Goal: Navigation & Orientation: Find specific page/section

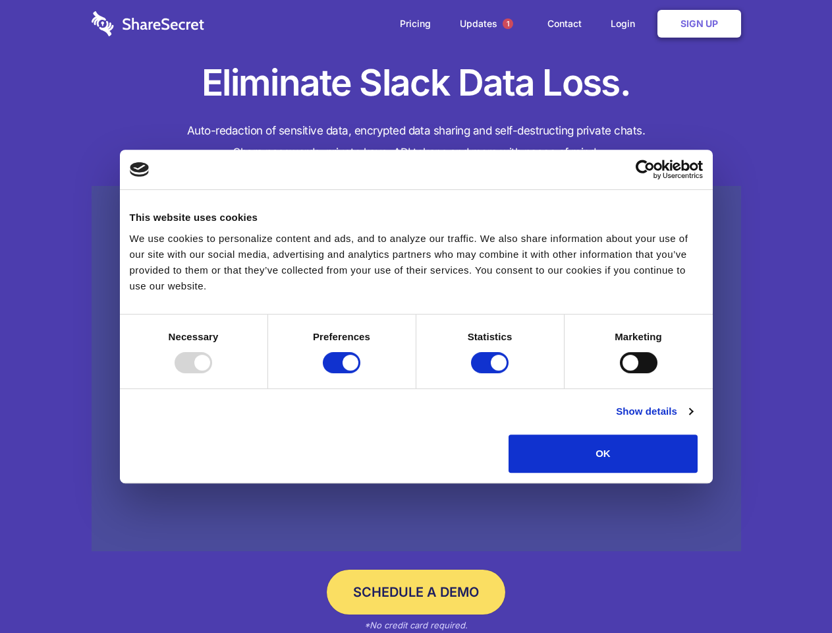
click at [212, 373] on div at bounding box center [194, 362] width 38 height 21
click at [361, 373] on input "Preferences" at bounding box center [342, 362] width 38 height 21
checkbox input "false"
click at [492, 373] on input "Statistics" at bounding box center [490, 362] width 38 height 21
checkbox input "false"
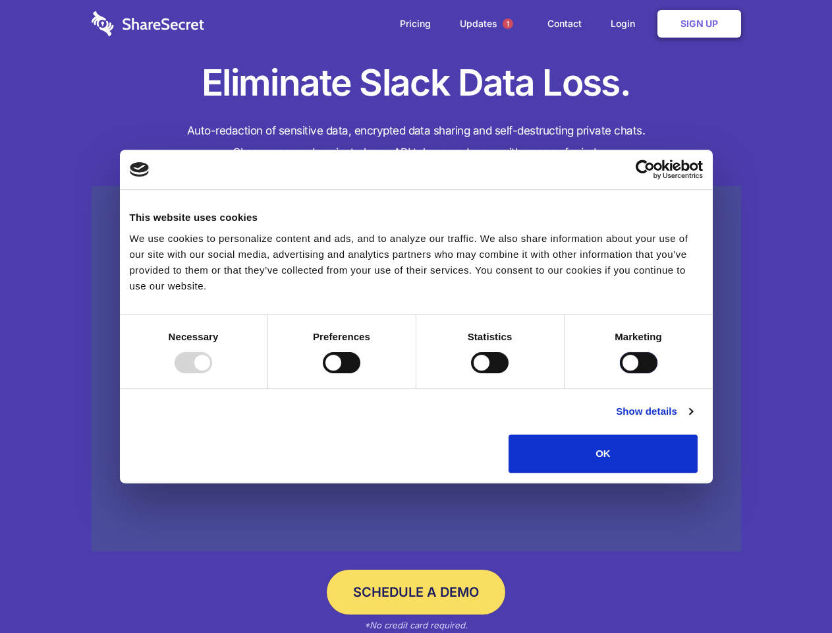
click at [620, 373] on input "Marketing" at bounding box center [639, 362] width 38 height 21
checkbox input "true"
click at [693, 419] on link "Show details" at bounding box center [654, 411] width 76 height 16
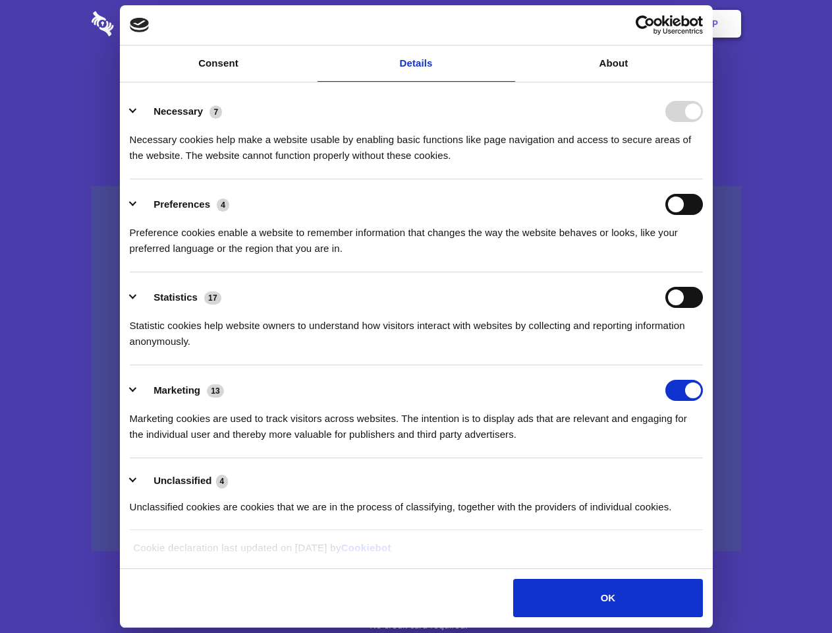
click at [703, 179] on li "Necessary 7 Necessary cookies help make a website usable by enabling basic func…" at bounding box center [416, 132] width 573 height 93
click at [508, 24] on span "1" at bounding box center [508, 23] width 11 height 11
